Goal: Transaction & Acquisition: Purchase product/service

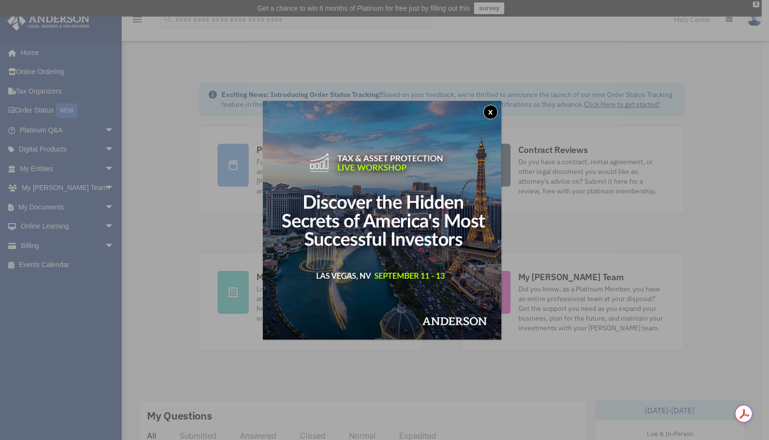
click at [496, 112] on button "x" at bounding box center [491, 112] width 15 height 15
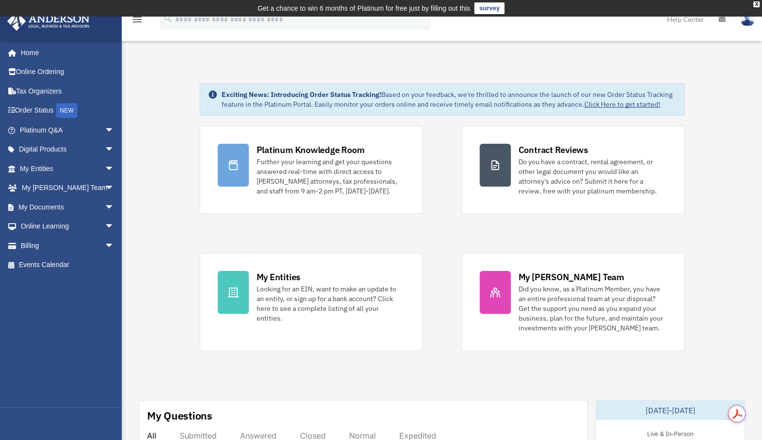
click at [621, 104] on link "Click Here to get started!" at bounding box center [622, 104] width 76 height 9
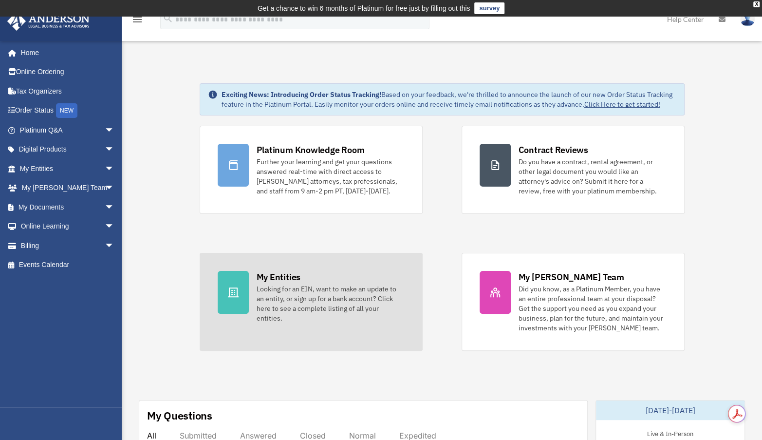
click at [273, 286] on div "Looking for an EIN, want to make an update to an entity, or sign up for a bank …" at bounding box center [331, 303] width 148 height 39
click at [303, 306] on div "Looking for an EIN, want to make an update to an entity, or sign up for a bank …" at bounding box center [331, 303] width 148 height 39
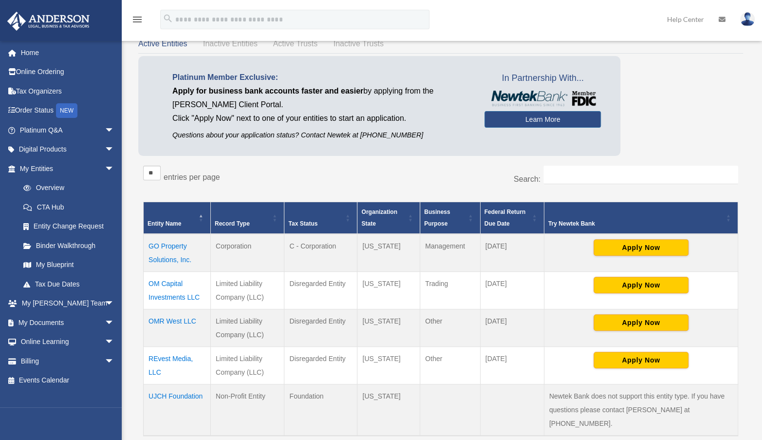
scroll to position [33, 0]
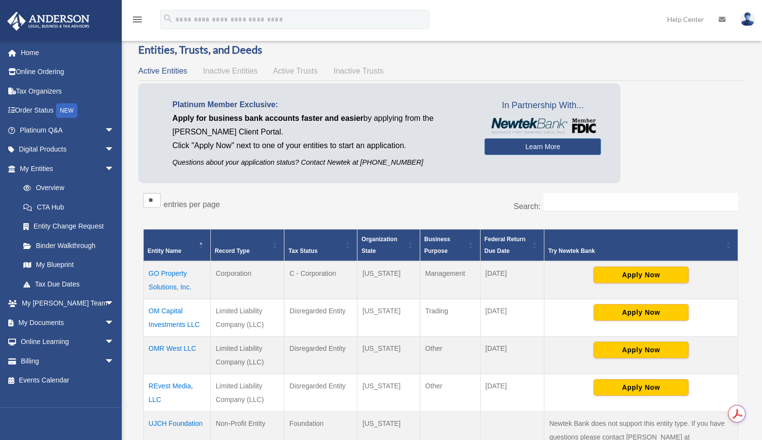
click at [167, 312] on td "OM Capital Investments LLC" at bounding box center [177, 317] width 67 height 37
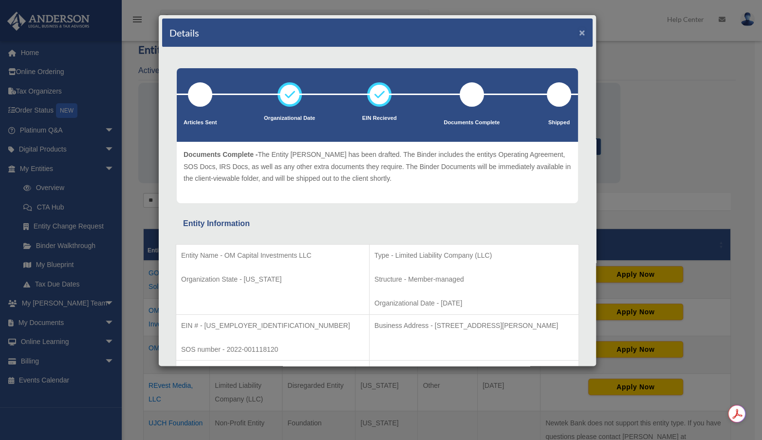
click at [579, 34] on button "×" at bounding box center [582, 32] width 6 height 10
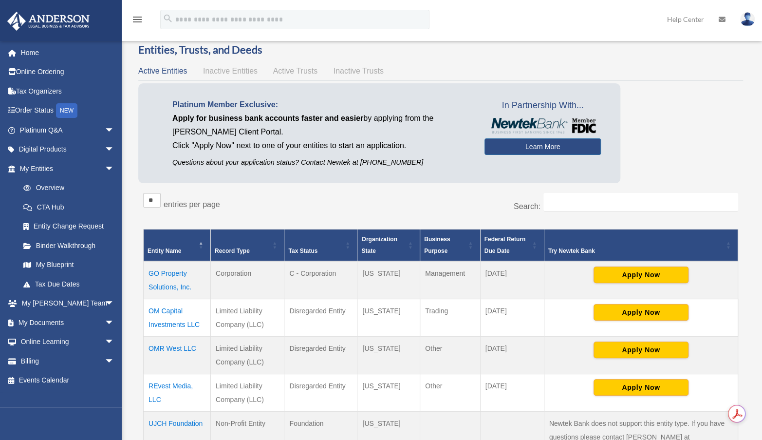
click at [171, 302] on td "OM Capital Investments LLC" at bounding box center [177, 317] width 67 height 37
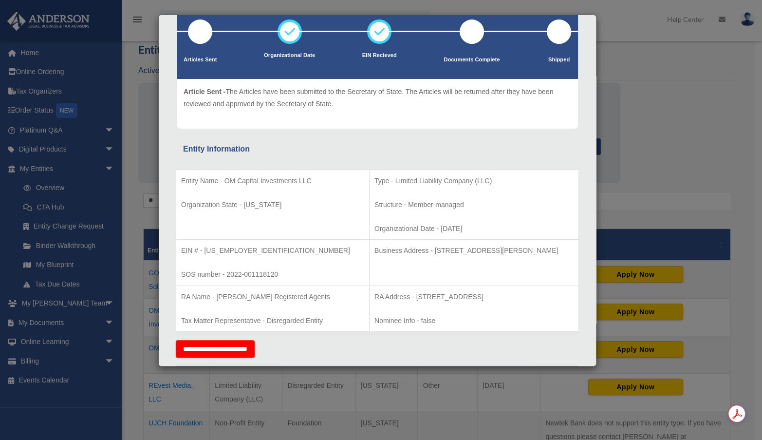
scroll to position [0, 0]
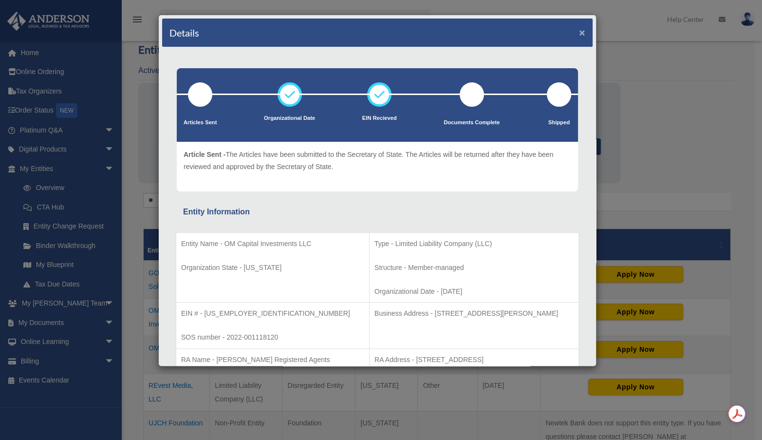
click at [579, 37] on button "×" at bounding box center [582, 32] width 6 height 10
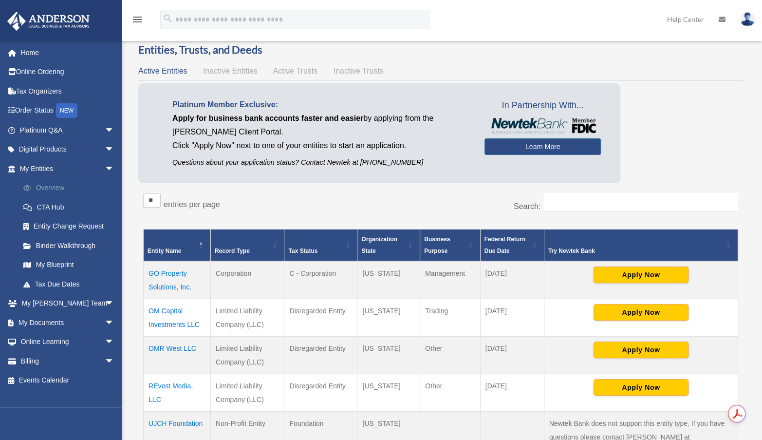
click at [48, 187] on link "Overview" at bounding box center [71, 187] width 115 height 19
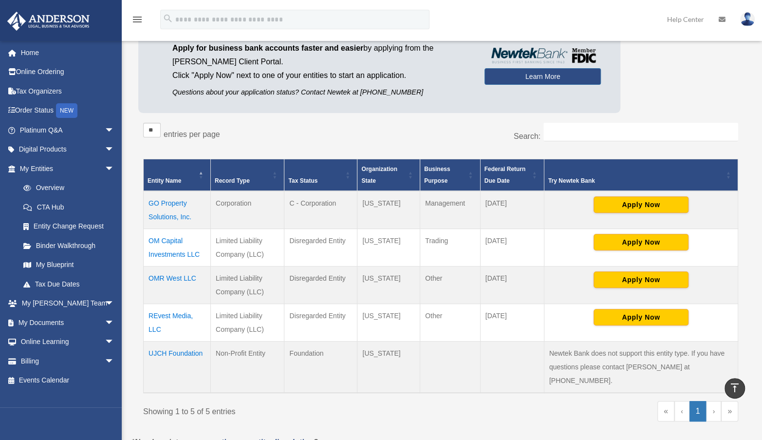
scroll to position [34, 0]
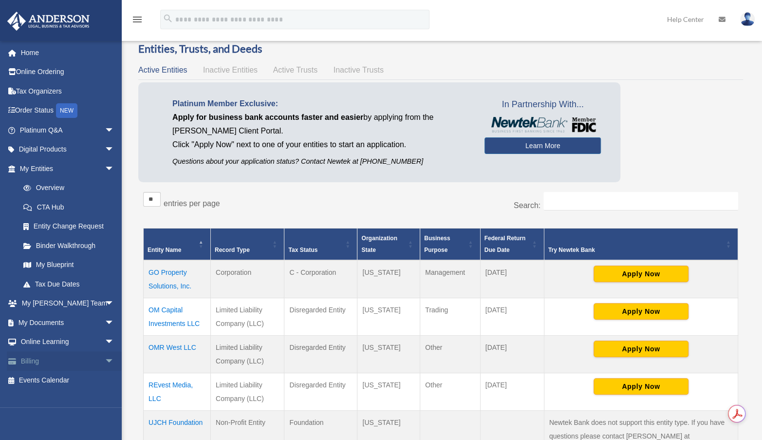
click at [65, 357] on link "Billing arrow_drop_down" at bounding box center [68, 360] width 122 height 19
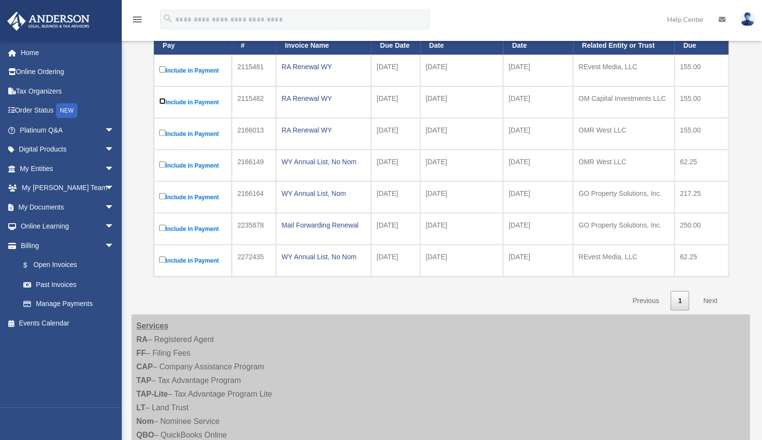
scroll to position [169, 0]
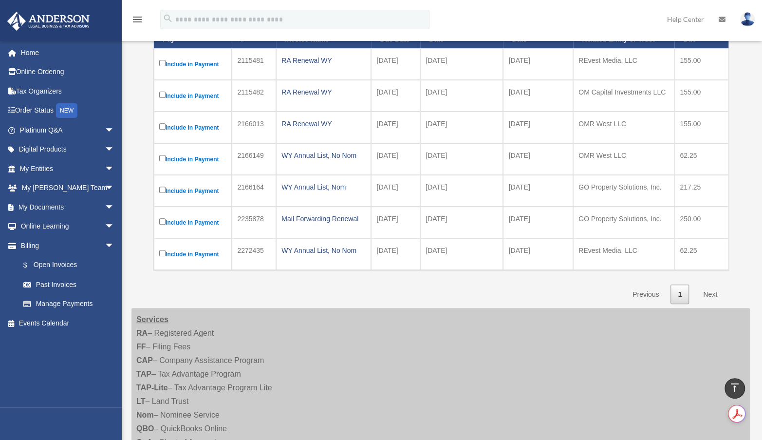
click at [711, 290] on link "Next" at bounding box center [710, 294] width 29 height 20
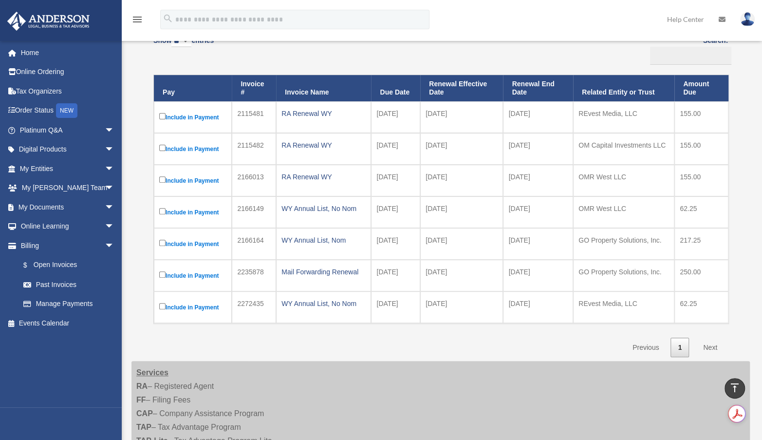
scroll to position [97, 0]
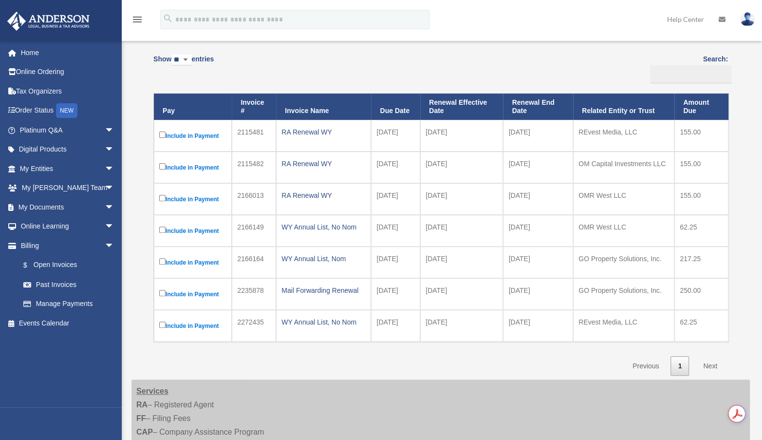
click at [707, 364] on link "Next" at bounding box center [710, 366] width 29 height 20
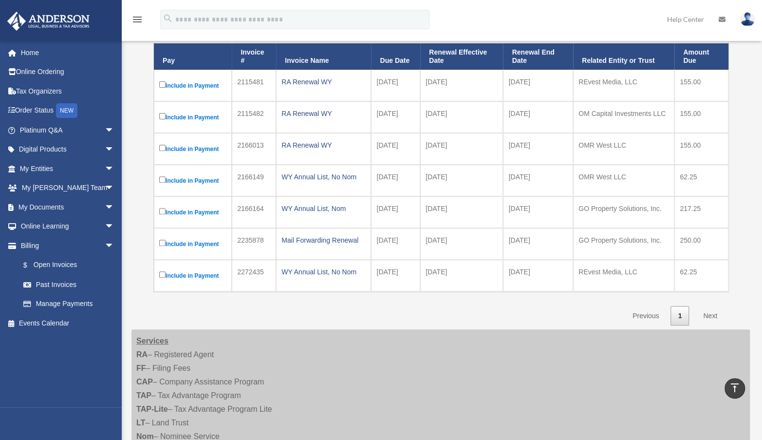
scroll to position [147, 0]
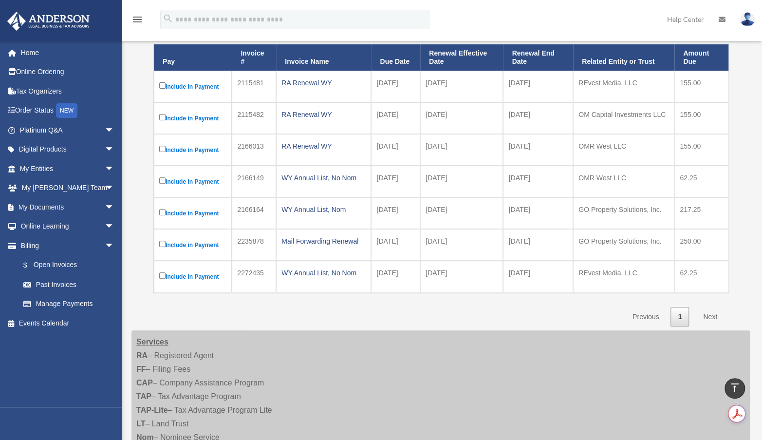
click at [713, 311] on link "Next" at bounding box center [710, 317] width 29 height 20
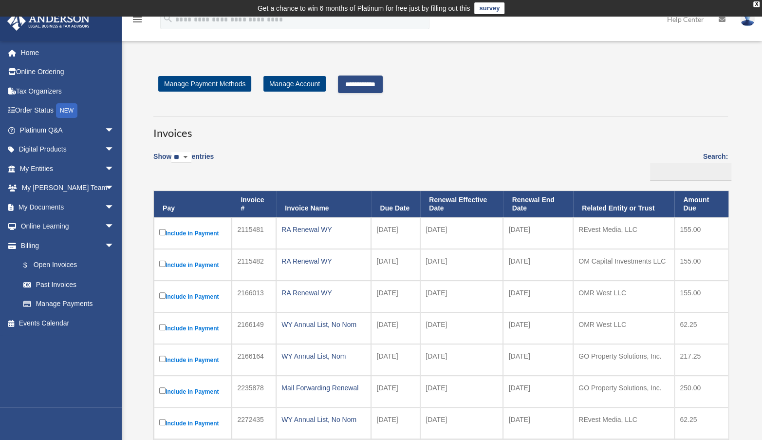
click at [371, 81] on input "**********" at bounding box center [360, 84] width 45 height 18
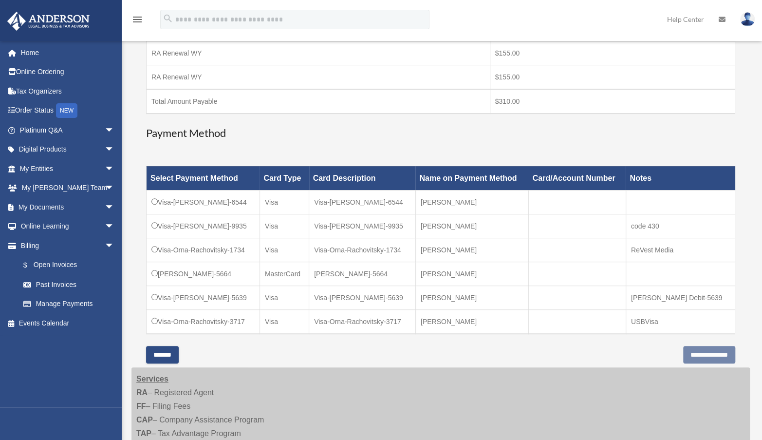
scroll to position [204, 0]
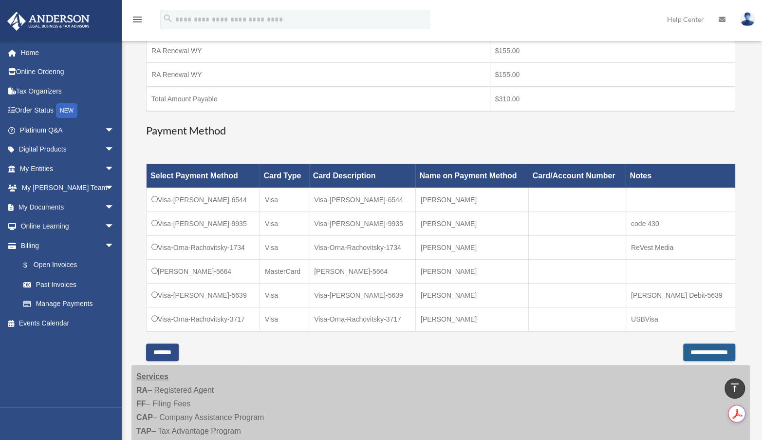
click at [690, 352] on input "**********" at bounding box center [709, 352] width 52 height 18
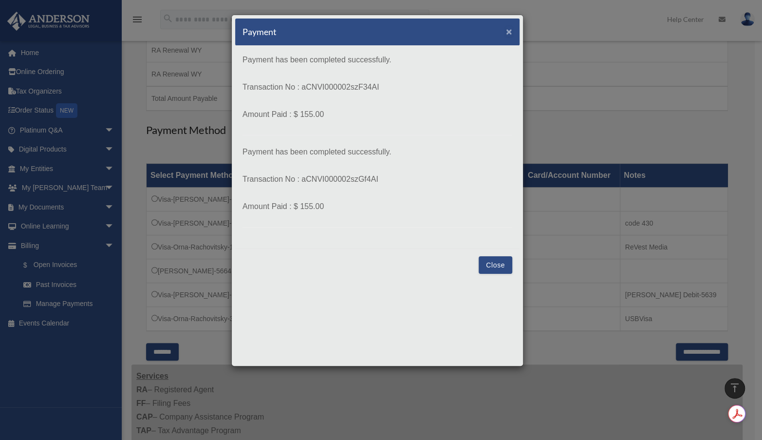
click at [510, 32] on span "×" at bounding box center [509, 31] width 6 height 11
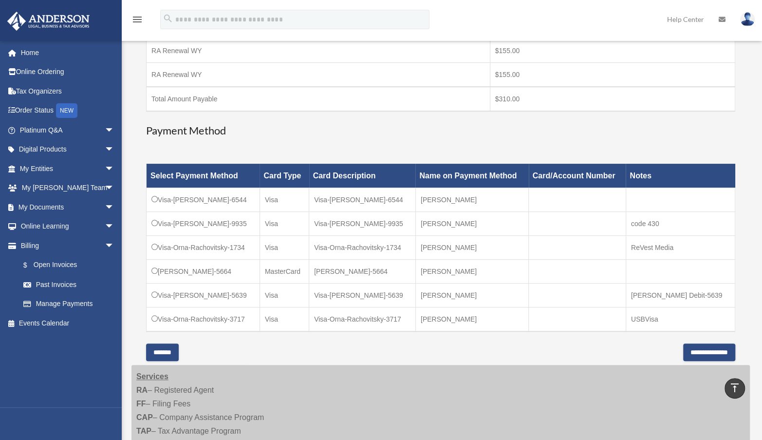
scroll to position [80, 0]
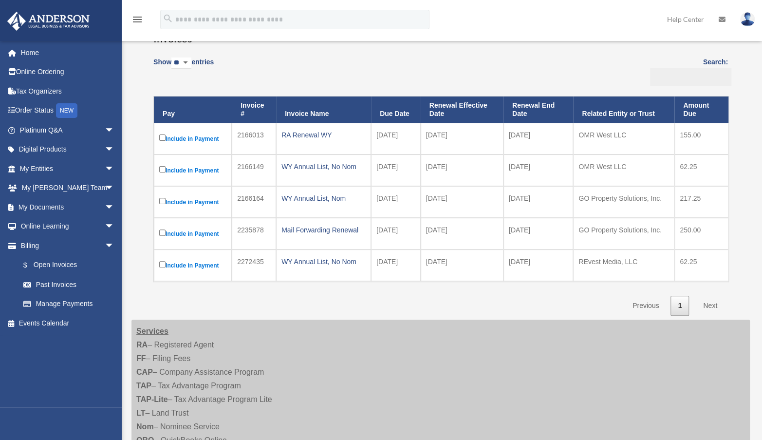
scroll to position [96, 0]
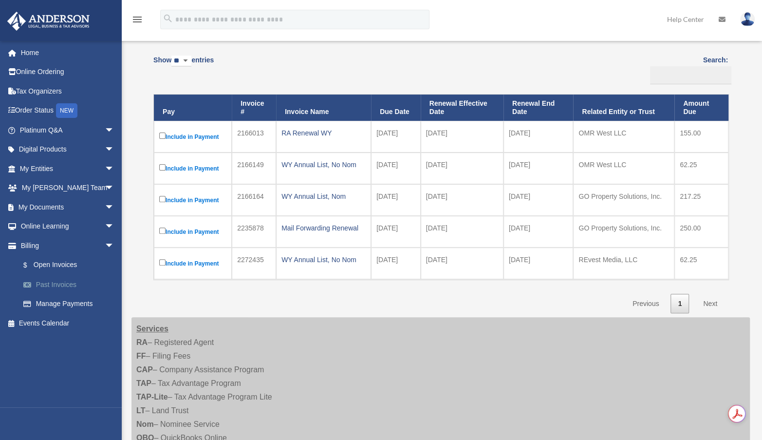
click at [50, 284] on link "Past Invoices" at bounding box center [71, 284] width 115 height 19
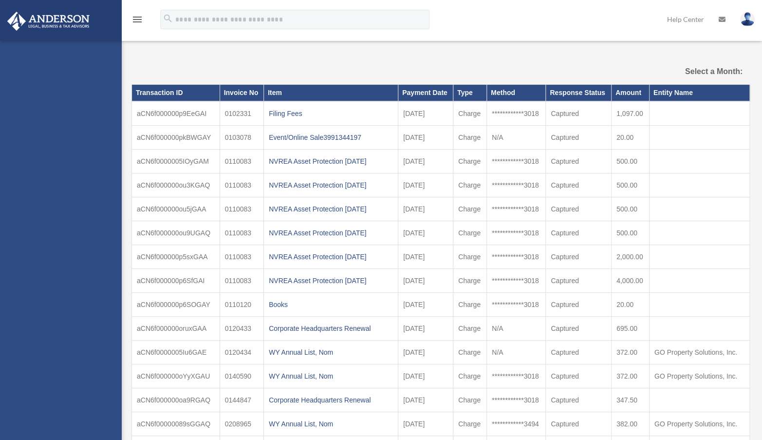
select select
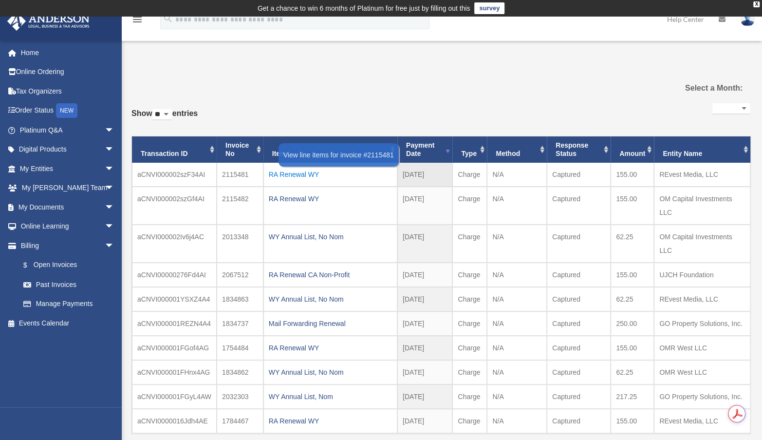
click at [284, 174] on div "RA Renewal WY" at bounding box center [330, 175] width 123 height 14
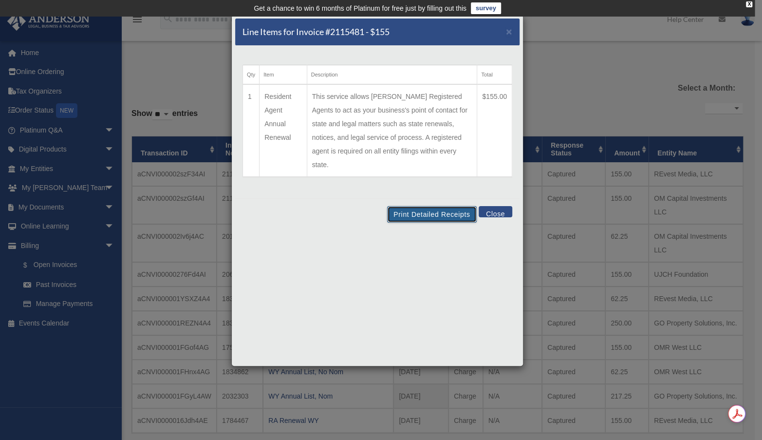
click at [405, 206] on button "Print Detailed Receipts" at bounding box center [431, 214] width 89 height 17
drag, startPoint x: 487, startPoint y: 200, endPoint x: 501, endPoint y: 187, distance: 18.9
click at [488, 206] on button "Close" at bounding box center [496, 211] width 34 height 11
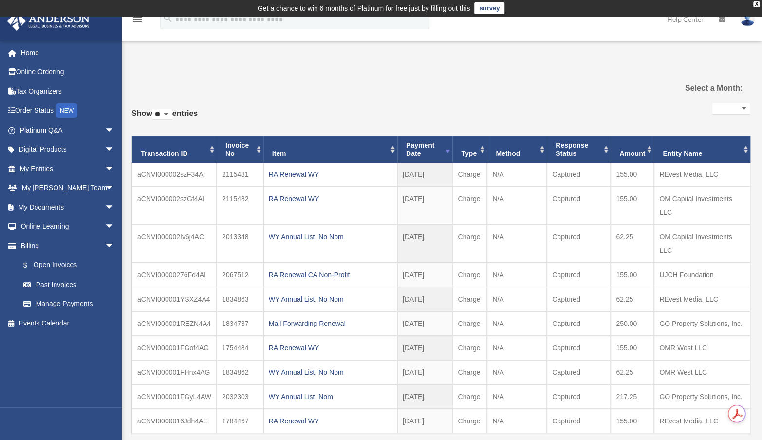
click at [291, 175] on div "RA Renewal WY" at bounding box center [330, 175] width 123 height 14
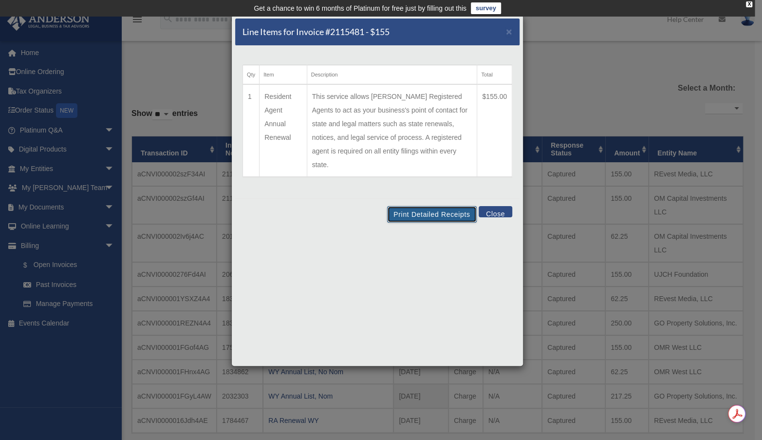
click at [433, 206] on button "Print Detailed Receipts" at bounding box center [431, 214] width 89 height 17
click at [500, 206] on button "Close" at bounding box center [496, 211] width 34 height 11
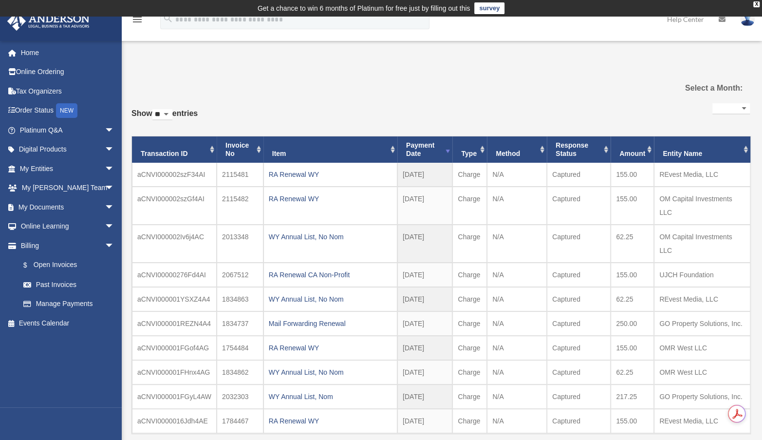
click at [501, 98] on div "**********" at bounding box center [440, 279] width 618 height 408
